Goal: Task Accomplishment & Management: Manage account settings

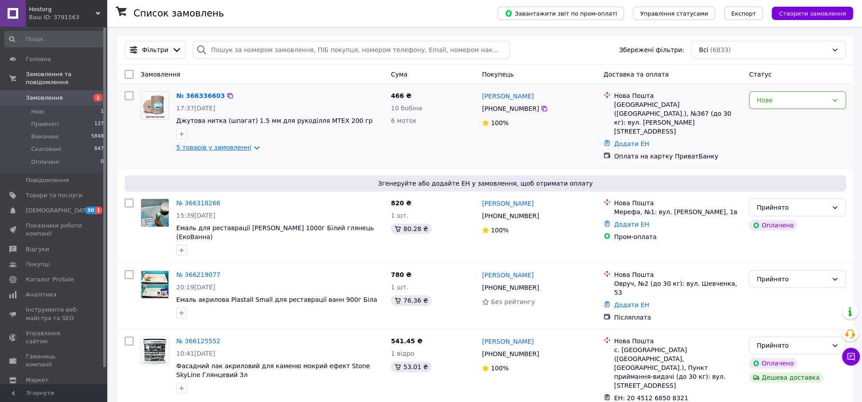
click at [247, 149] on link "5 товарів у замовленні" at bounding box center [213, 147] width 75 height 7
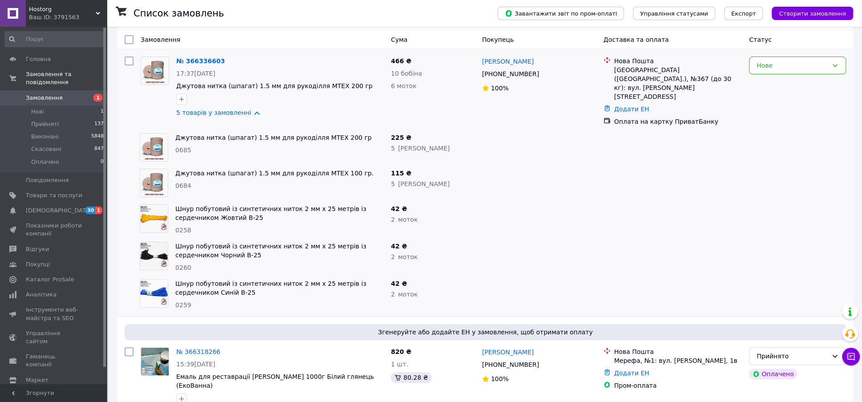
scroll to position [56, 0]
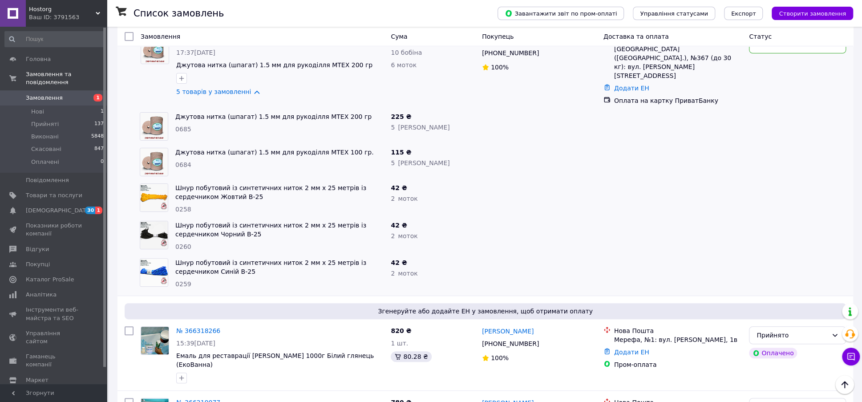
click at [120, 258] on div "Шнур побутовий із синтетичних ниток 2 мм х 25 метрів із сердечником Синій В-25 …" at bounding box center [484, 273] width 735 height 30
click at [57, 203] on link "[DEMOGRAPHIC_DATA] 30 1" at bounding box center [54, 210] width 109 height 15
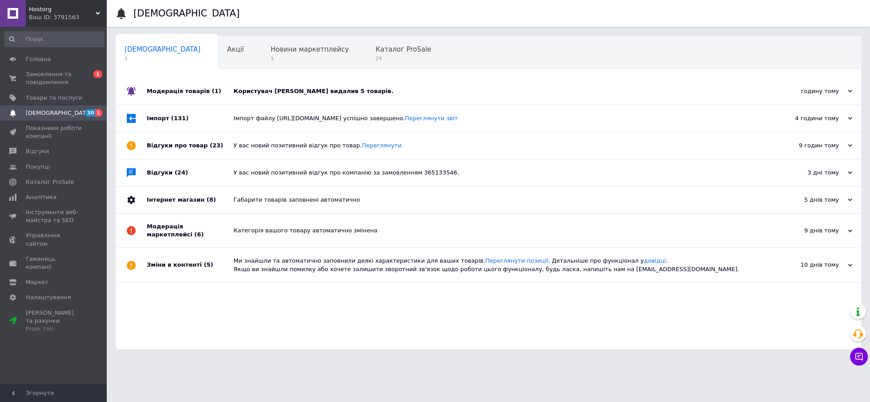
click at [331, 89] on div "Користувач [PERSON_NAME] видалив 5 товарів." at bounding box center [499, 91] width 530 height 8
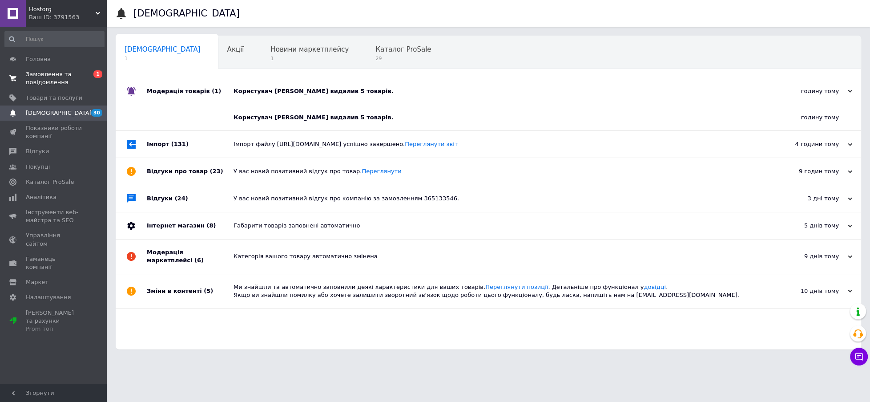
click at [47, 73] on span "Замовлення та повідомлення" at bounding box center [54, 78] width 56 height 16
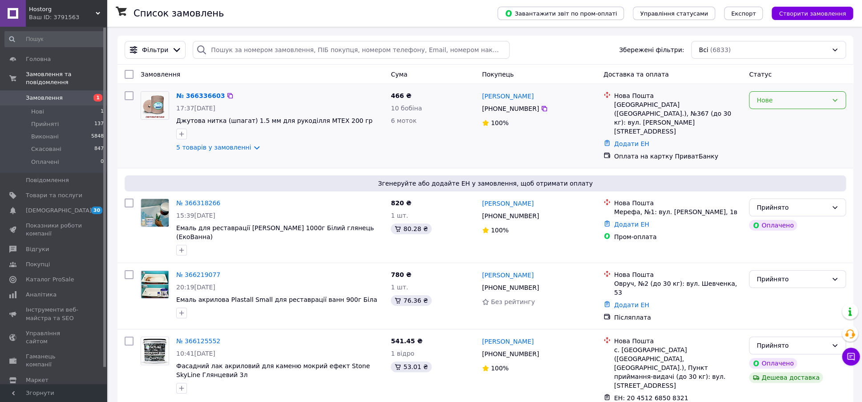
click at [836, 99] on icon at bounding box center [834, 100] width 5 height 3
click at [766, 119] on li "Прийнято" at bounding box center [797, 119] width 96 height 16
